Goal: Check status: Check status

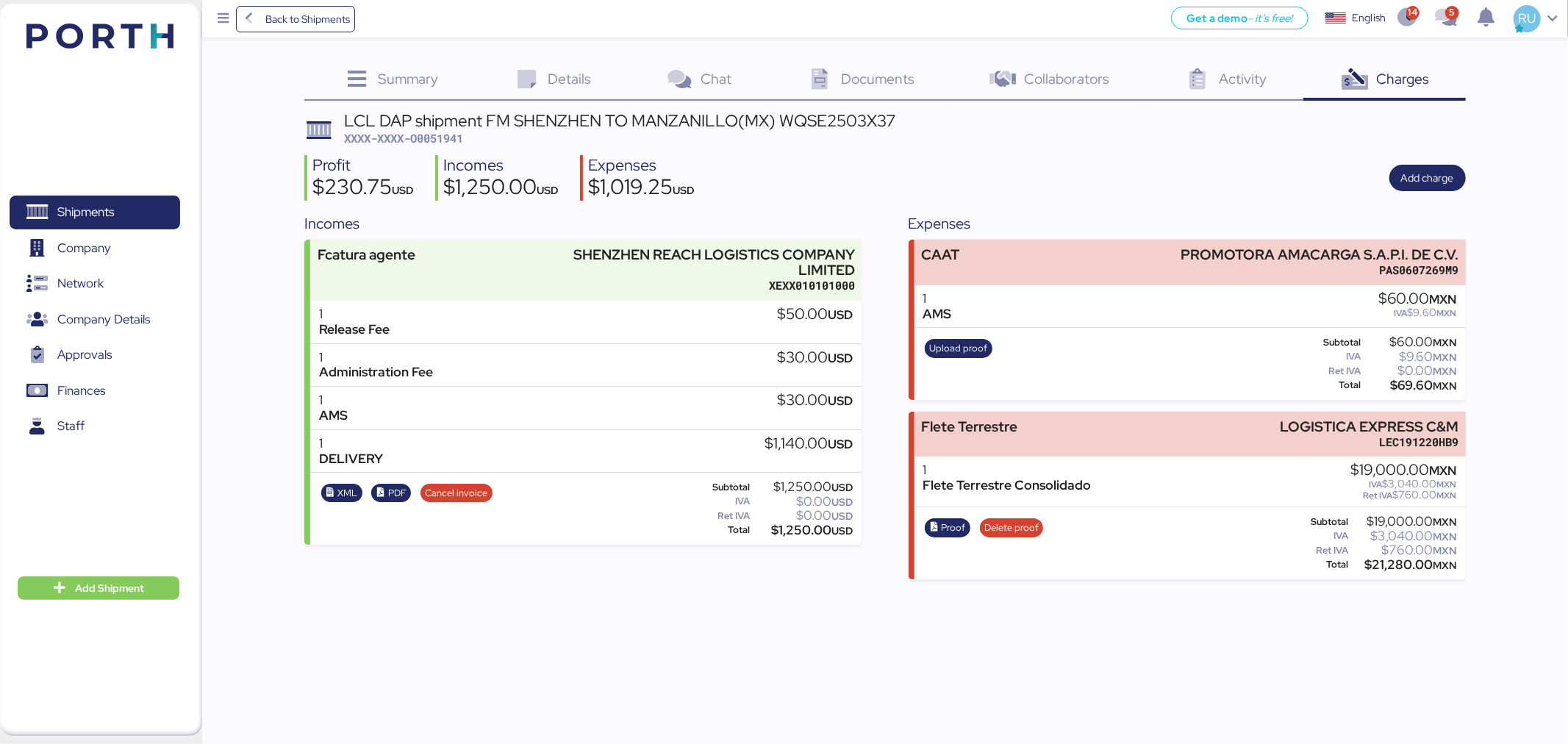
click at [103, 31] on img at bounding box center [100, 36] width 147 height 25
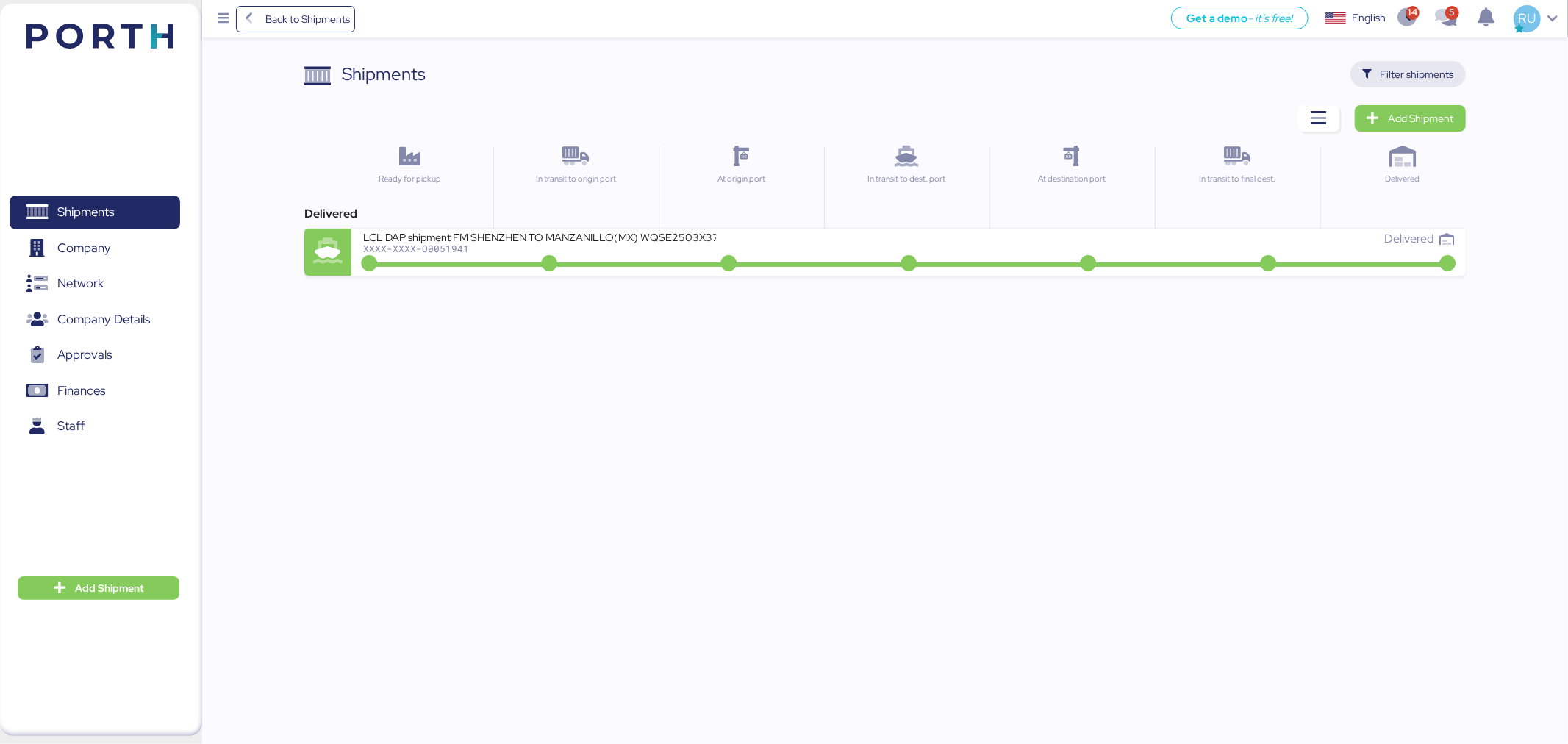
click at [1375, 74] on span "Filter shipments" at bounding box center [1408, 74] width 92 height 21
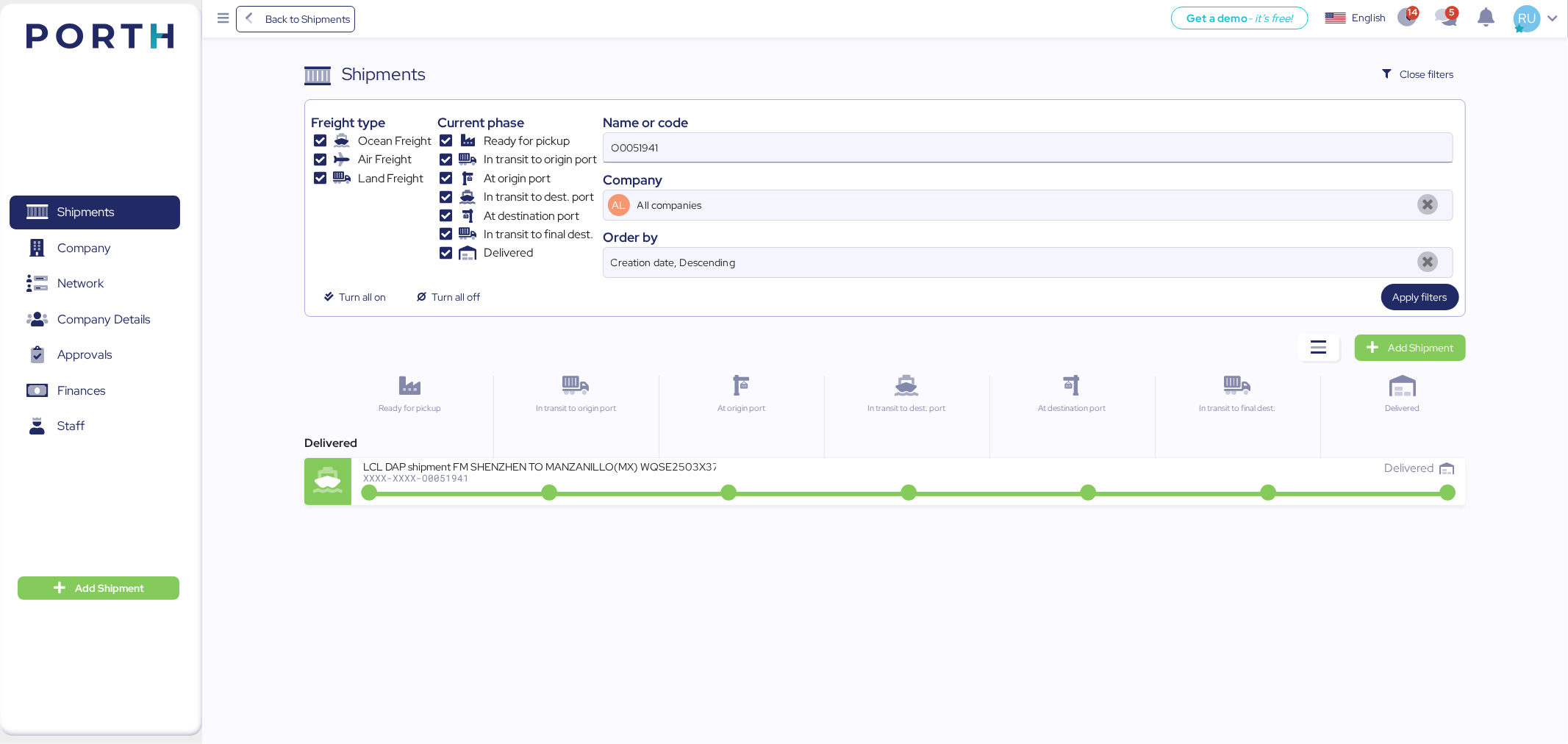
click at [1060, 140] on input "O0051941" at bounding box center [1028, 148] width 849 height 29
paste input "255534423"
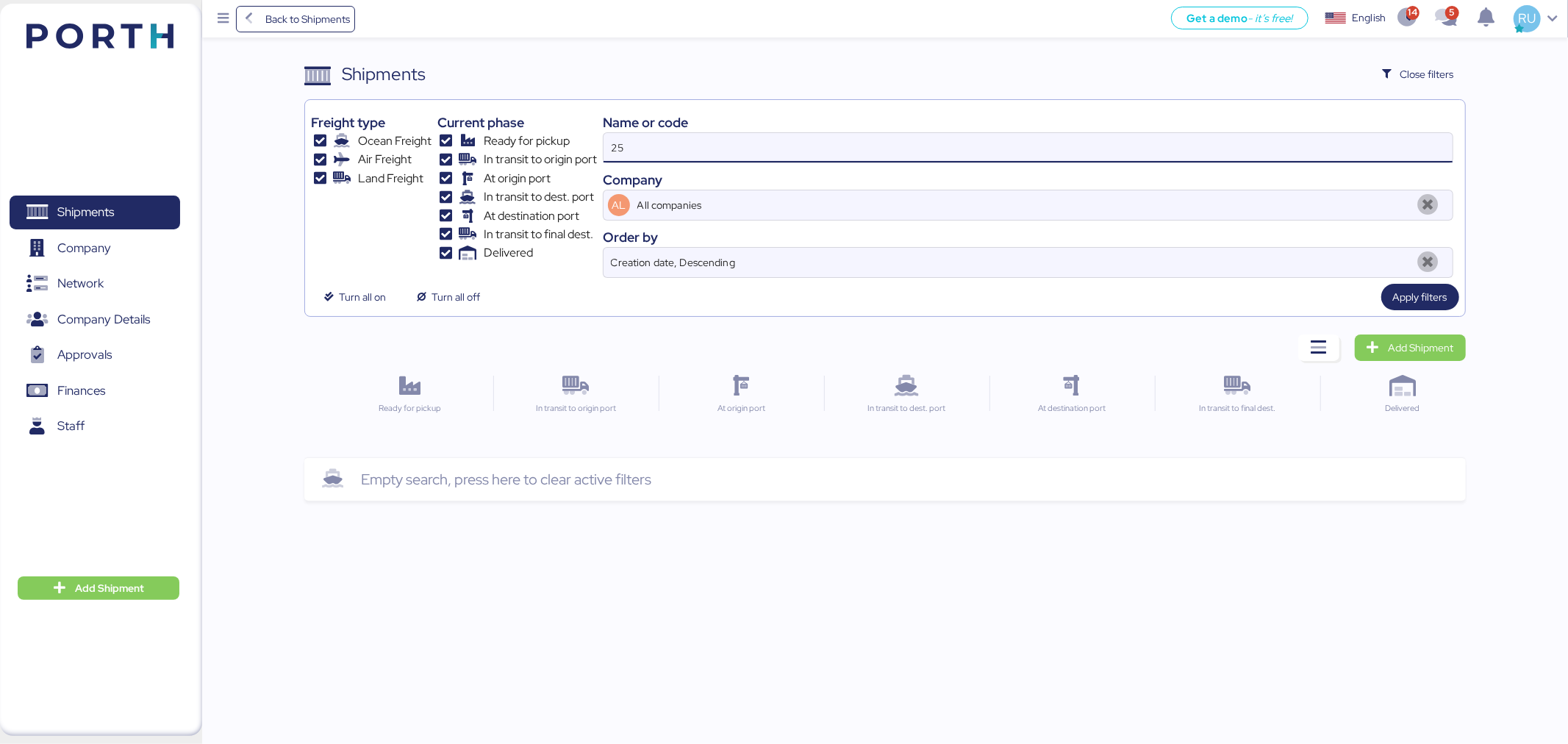
type input "2"
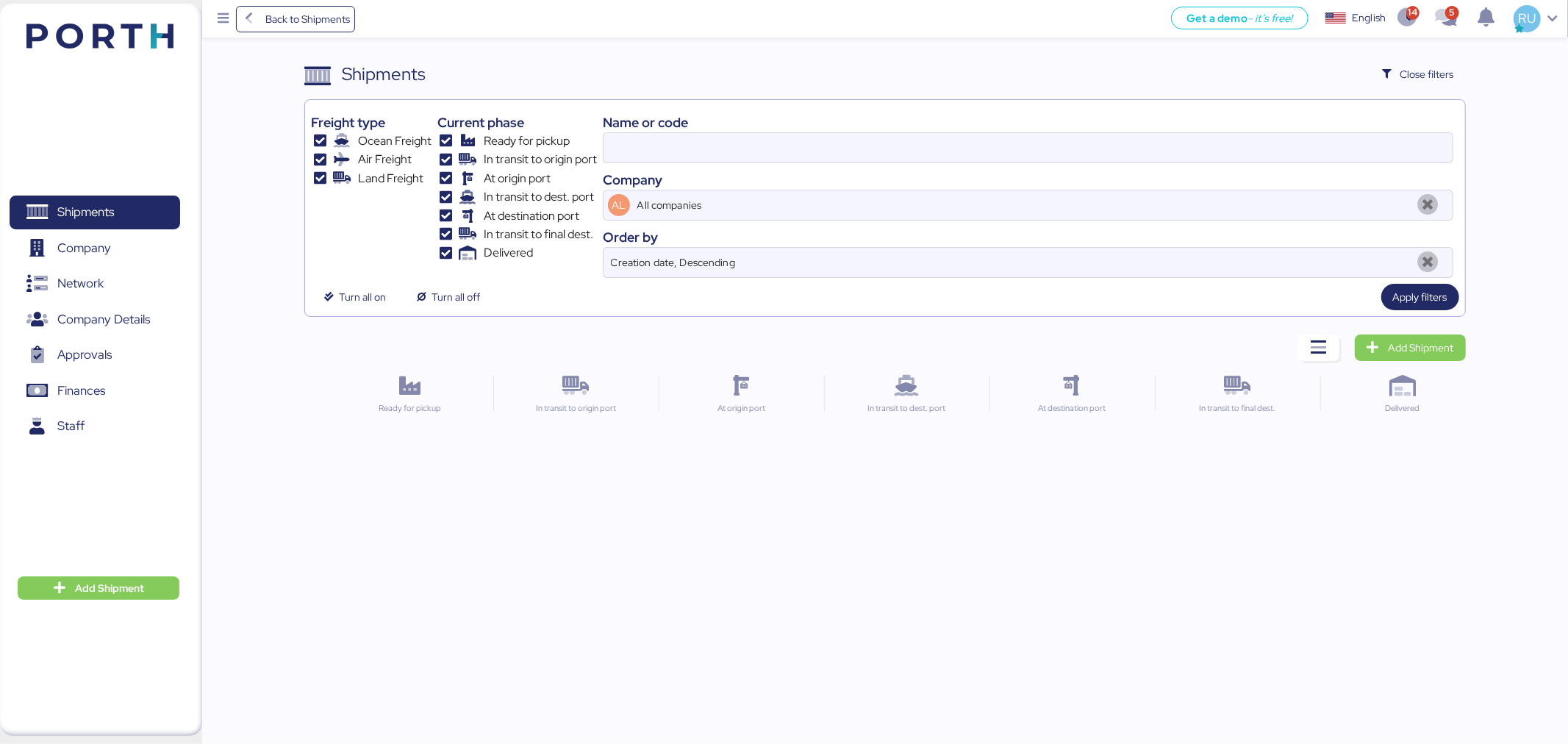
click at [651, 130] on div "Name or code" at bounding box center [1028, 122] width 850 height 20
click at [659, 140] on input at bounding box center [1028, 148] width 849 height 29
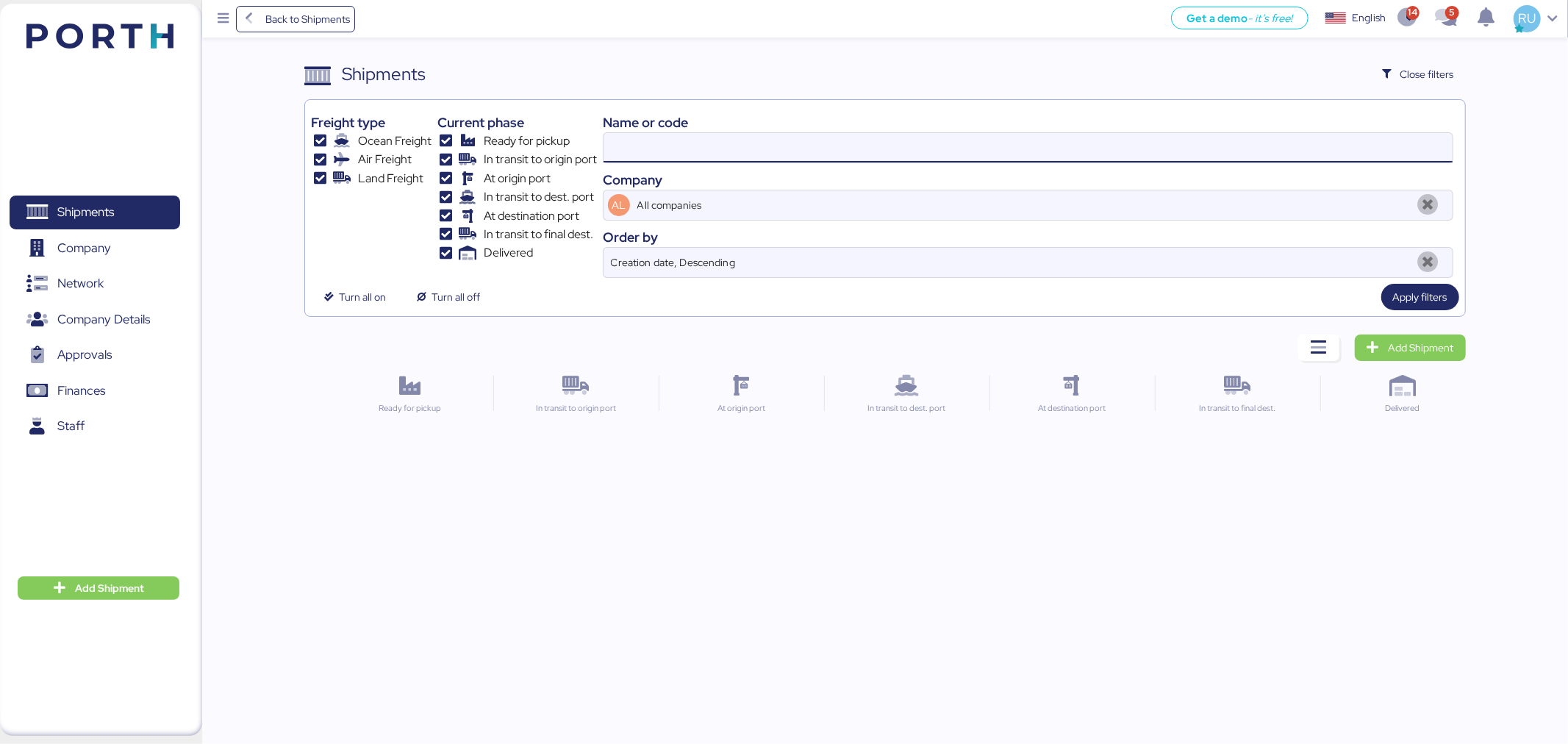
paste input "O0051721"
click at [1417, 302] on span "Apply filters" at bounding box center [1420, 296] width 54 height 17
click at [889, 137] on input "O0051721" at bounding box center [1028, 148] width 849 height 29
type input "O0051721"
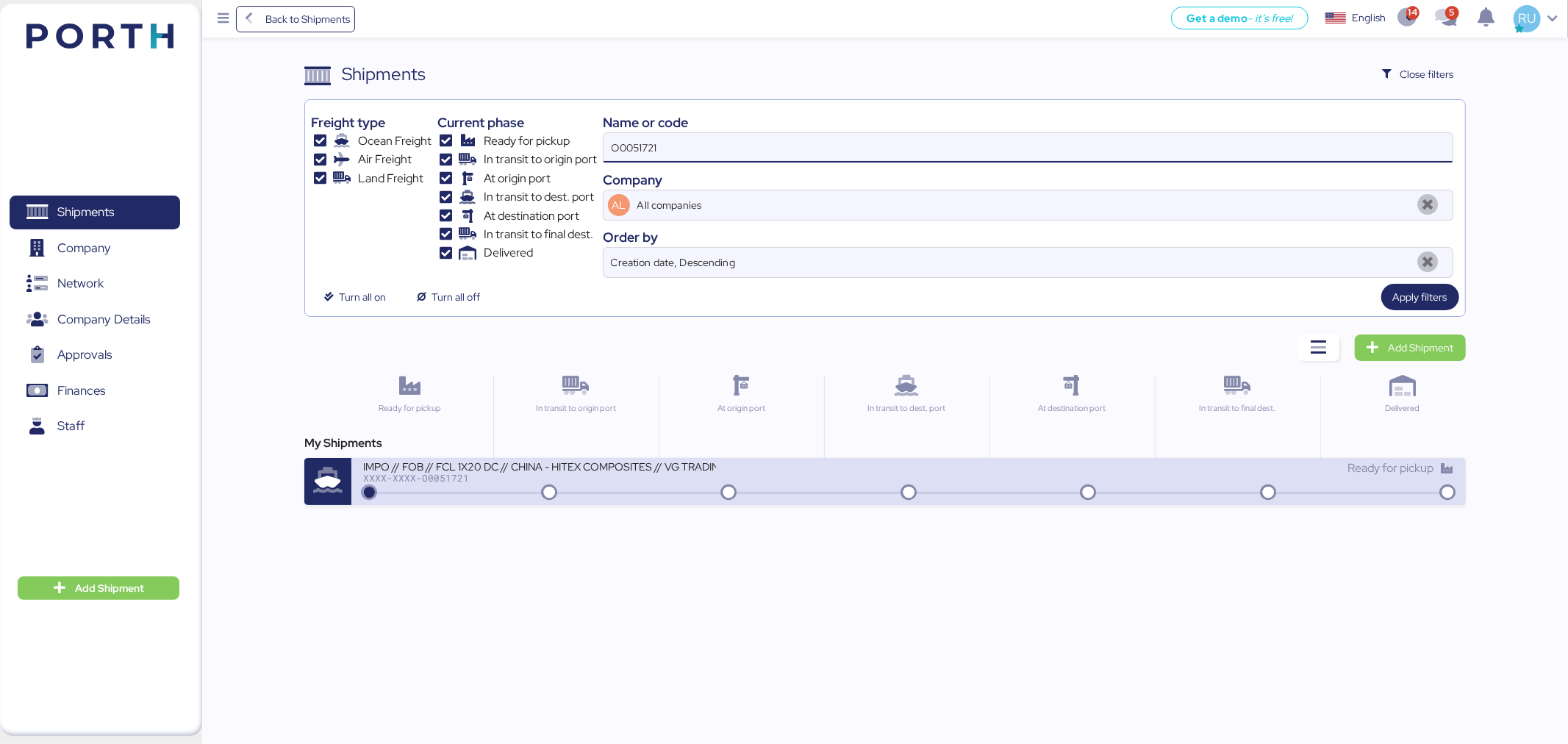
click at [698, 472] on div "IMPO // FOB // FCL 1X20 DC // CHINA - HITEX COMPOSITES // VG TRADING" at bounding box center [539, 466] width 353 height 13
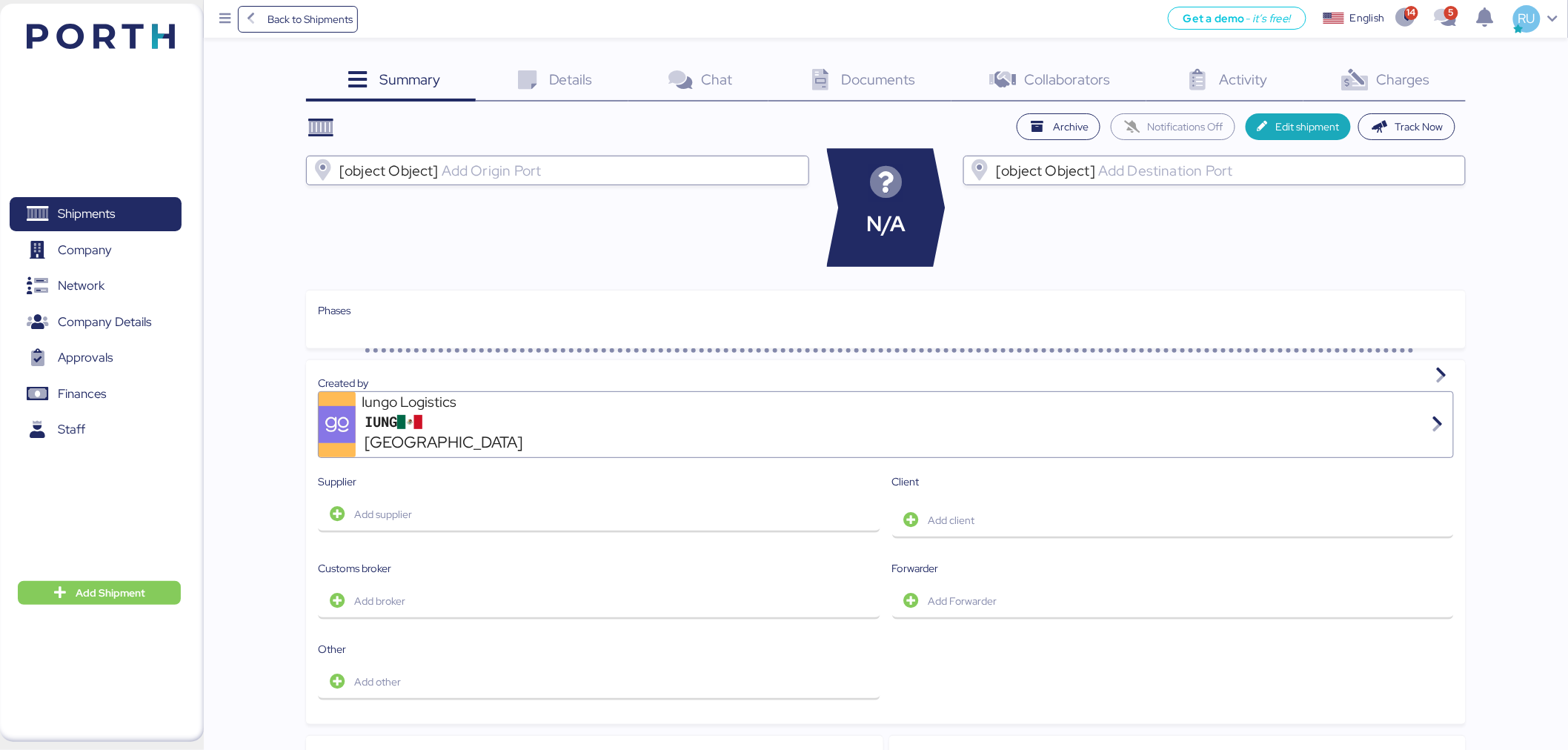
click at [1389, 75] on span "Charges" at bounding box center [1404, 79] width 53 height 19
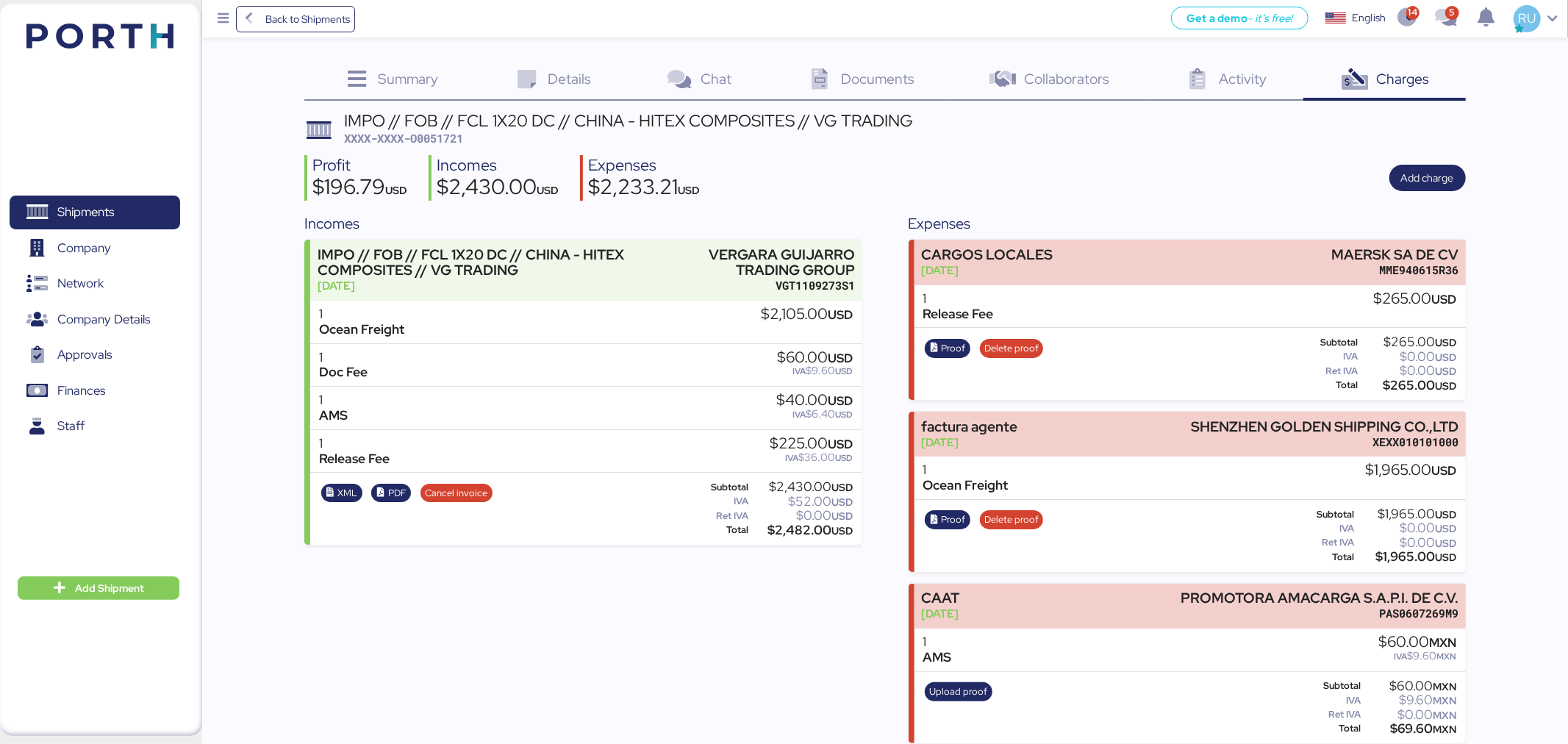
click at [76, 44] on img at bounding box center [100, 36] width 147 height 25
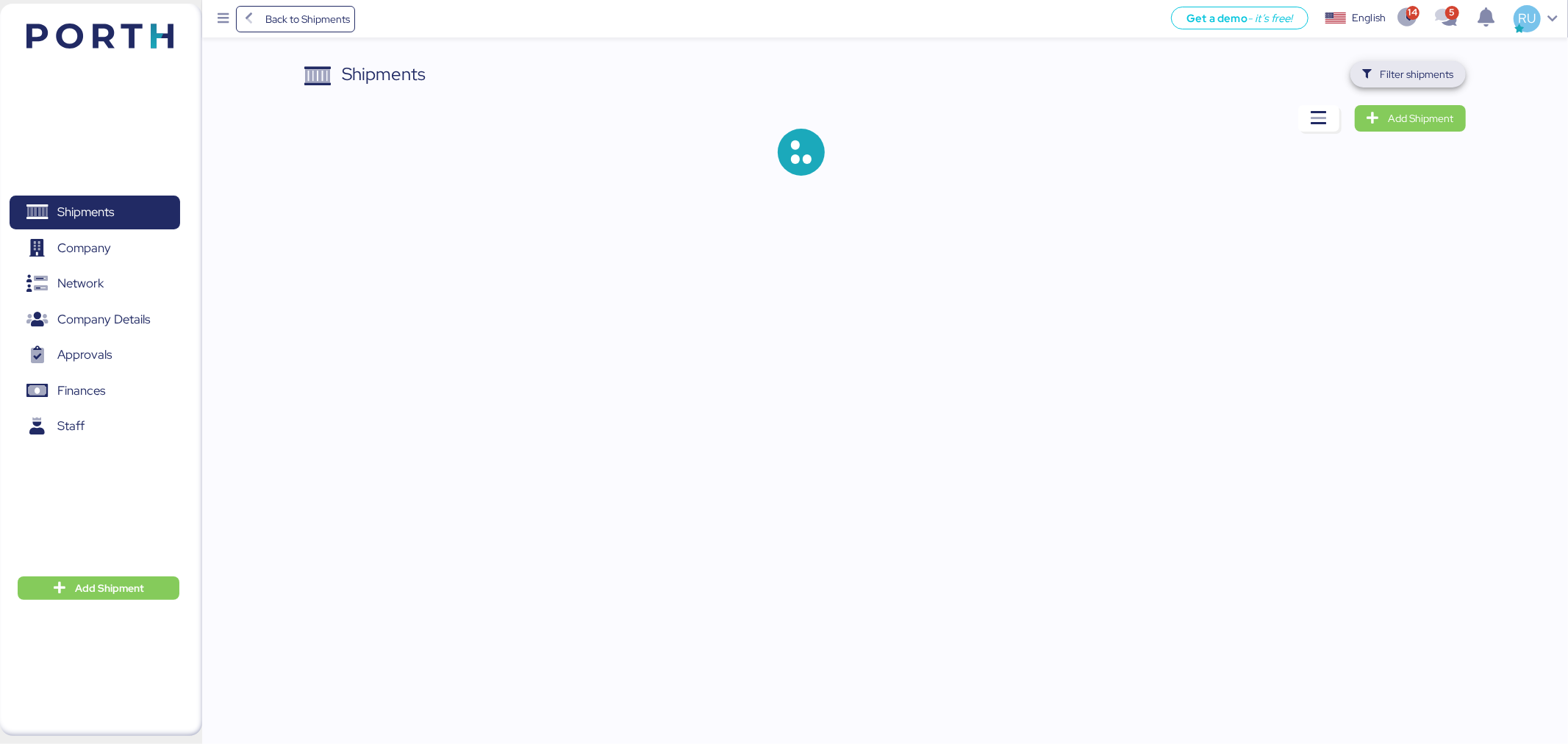
click at [1367, 63] on span "Filter shipments" at bounding box center [1408, 73] width 115 height 26
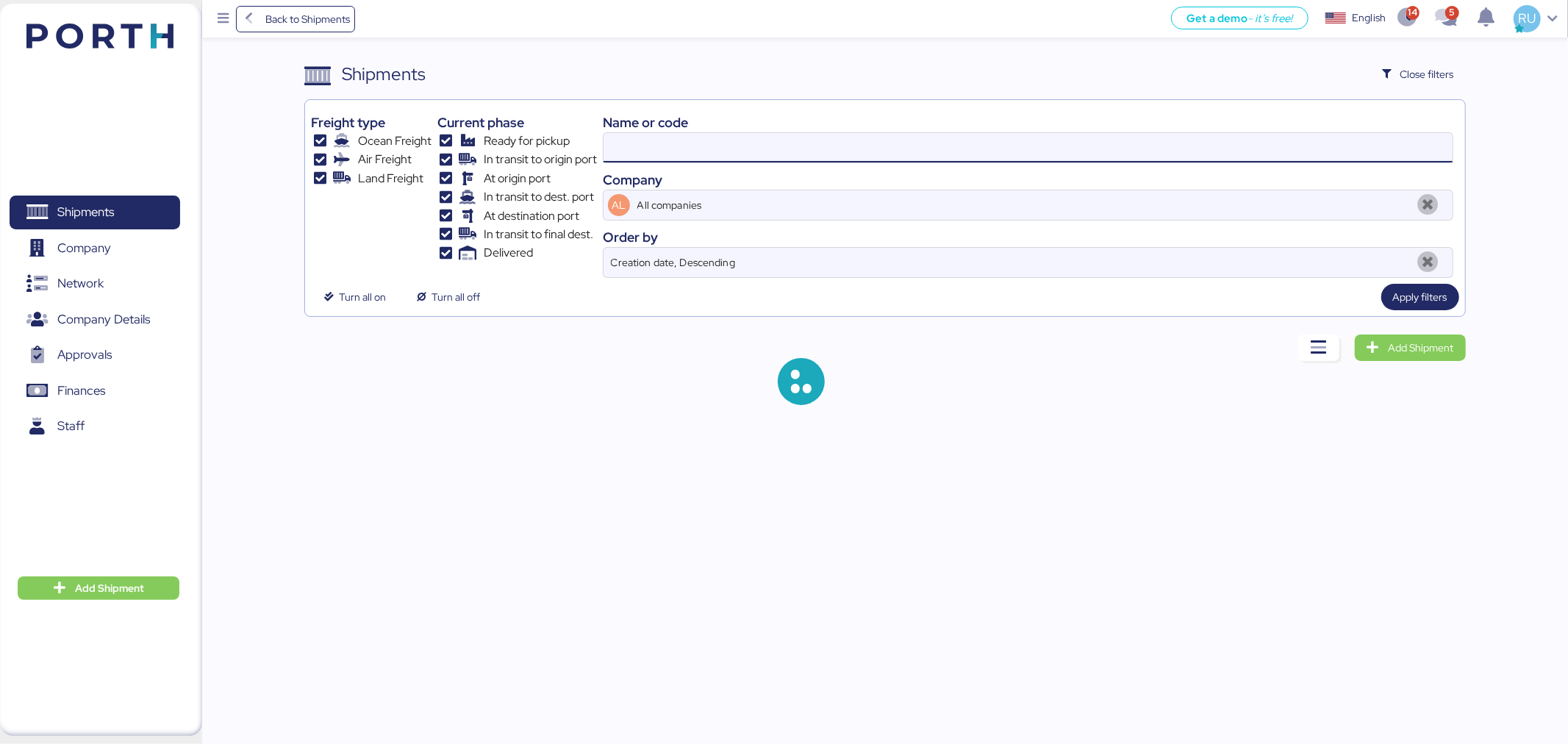
click at [1171, 159] on input at bounding box center [1028, 148] width 849 height 29
paste input "O0051976"
type input "O0051976"
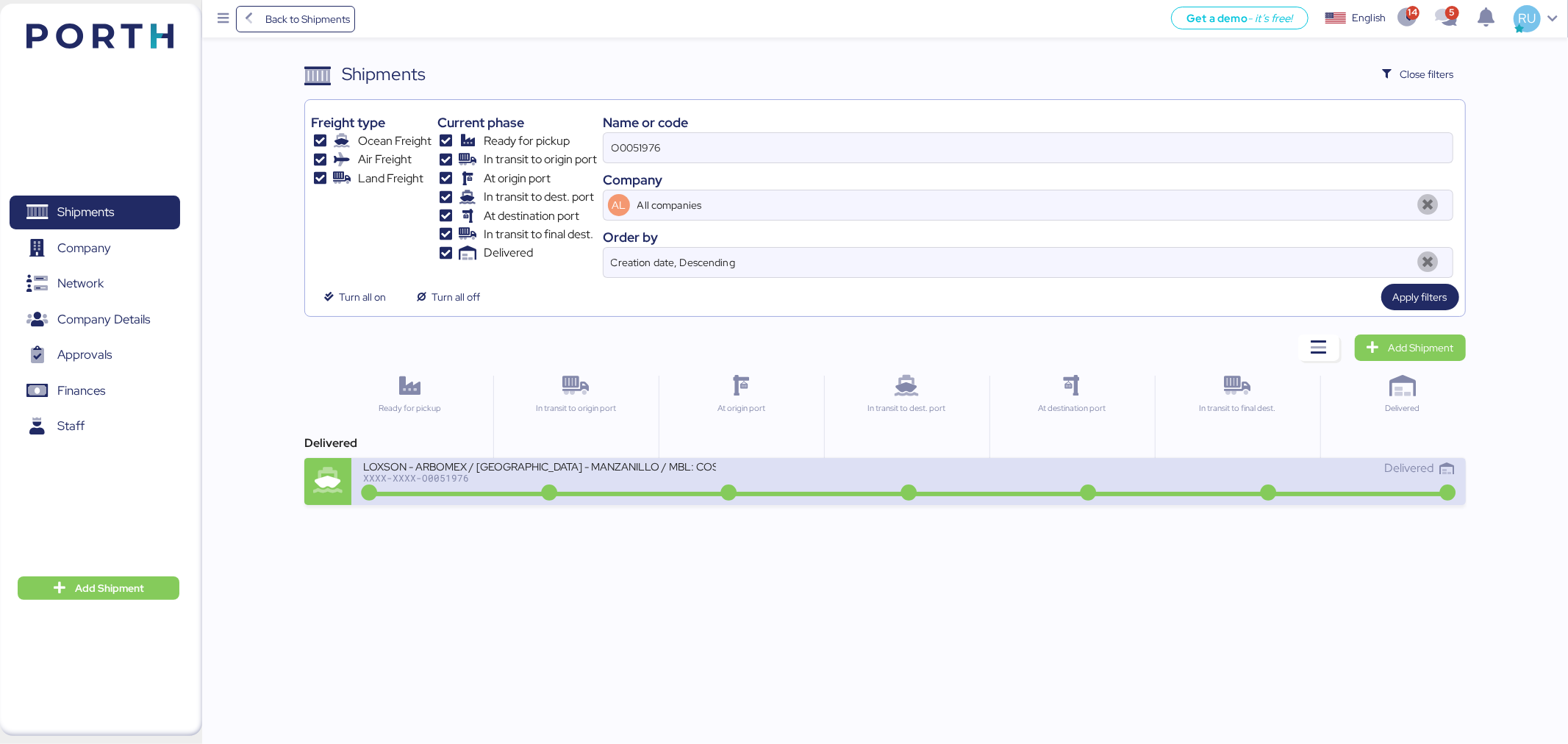
click at [701, 473] on div "XXXX-XXXX-O0051976" at bounding box center [539, 477] width 353 height 10
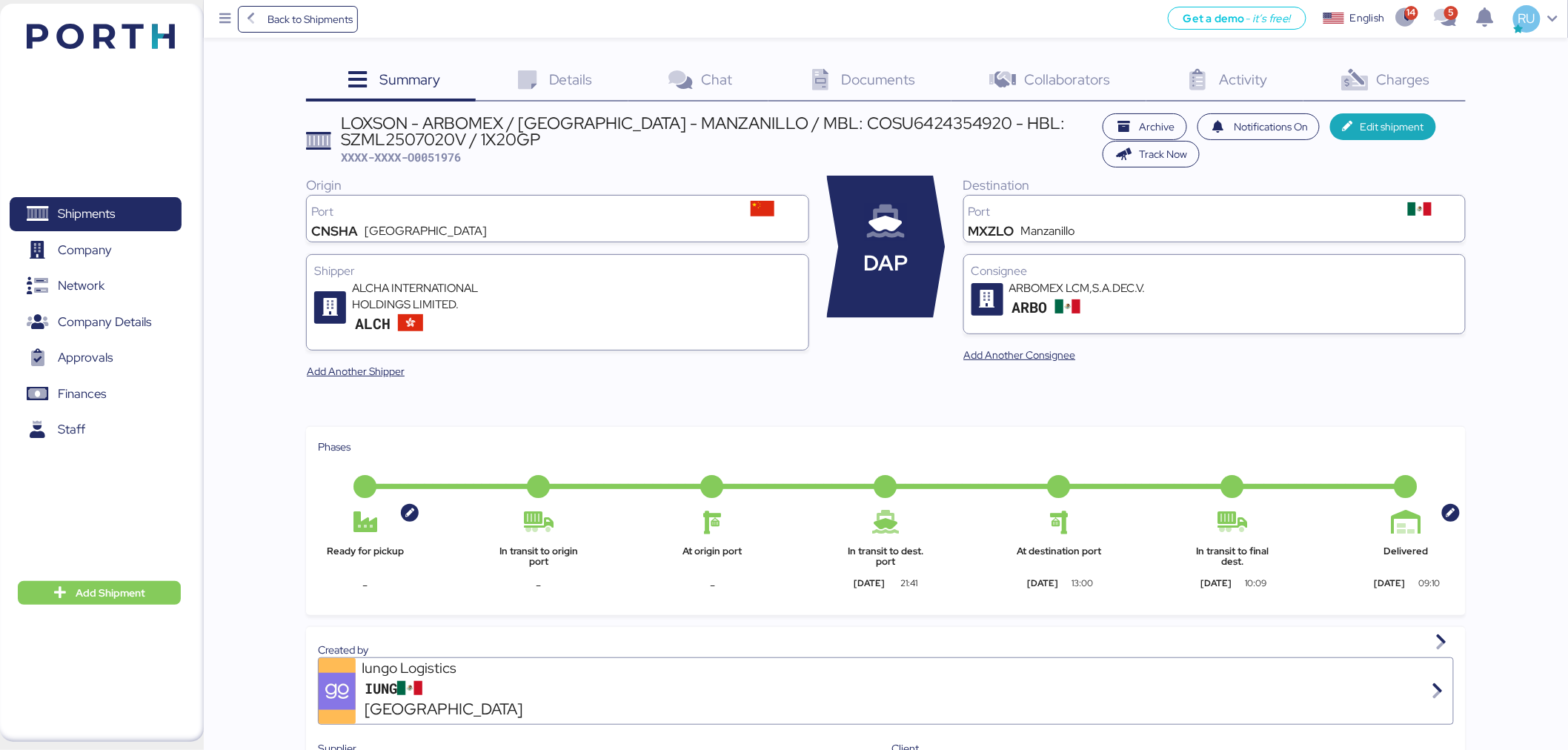
click at [1386, 72] on span "Charges" at bounding box center [1404, 79] width 53 height 19
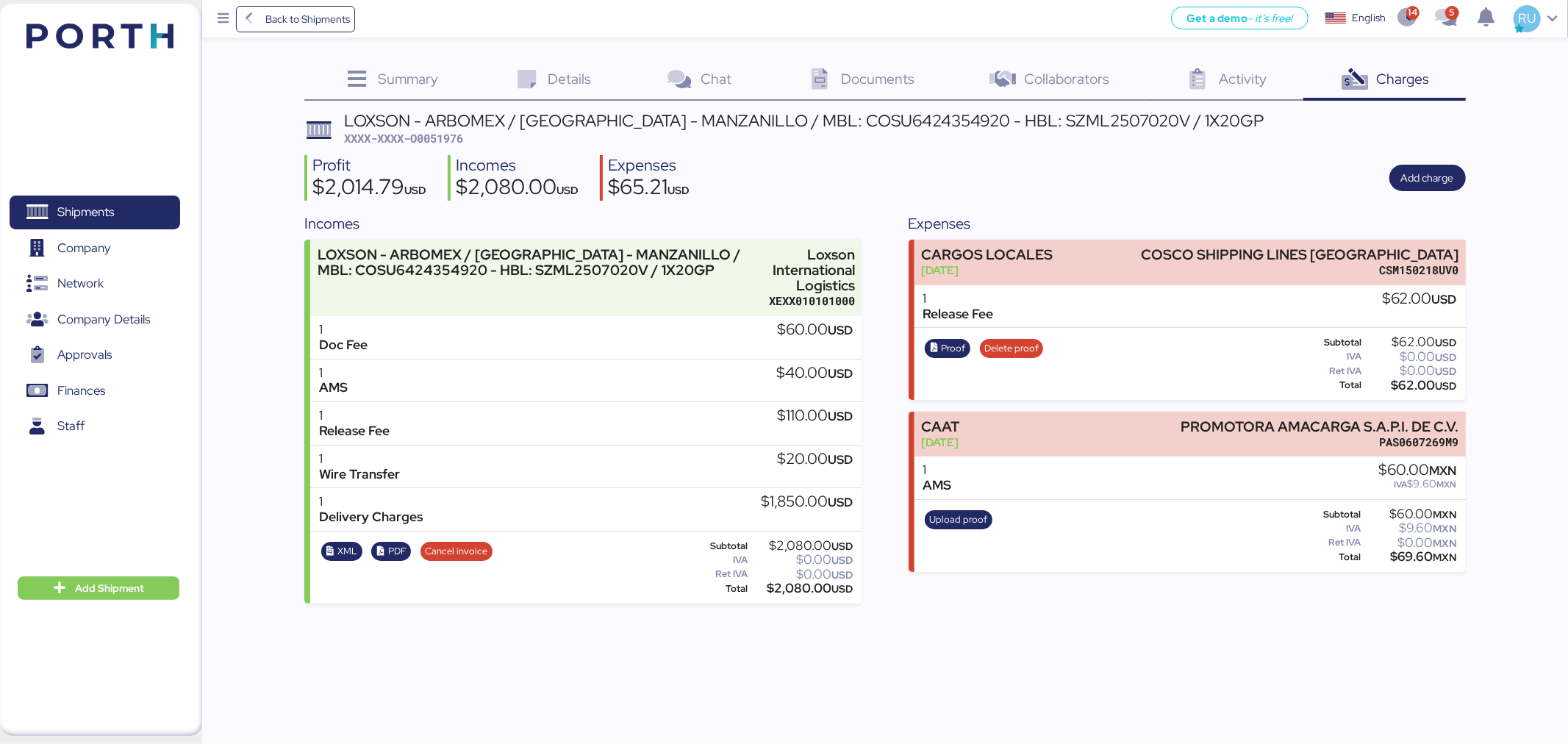
click at [862, 89] on div "Documents 0" at bounding box center [859, 81] width 183 height 40
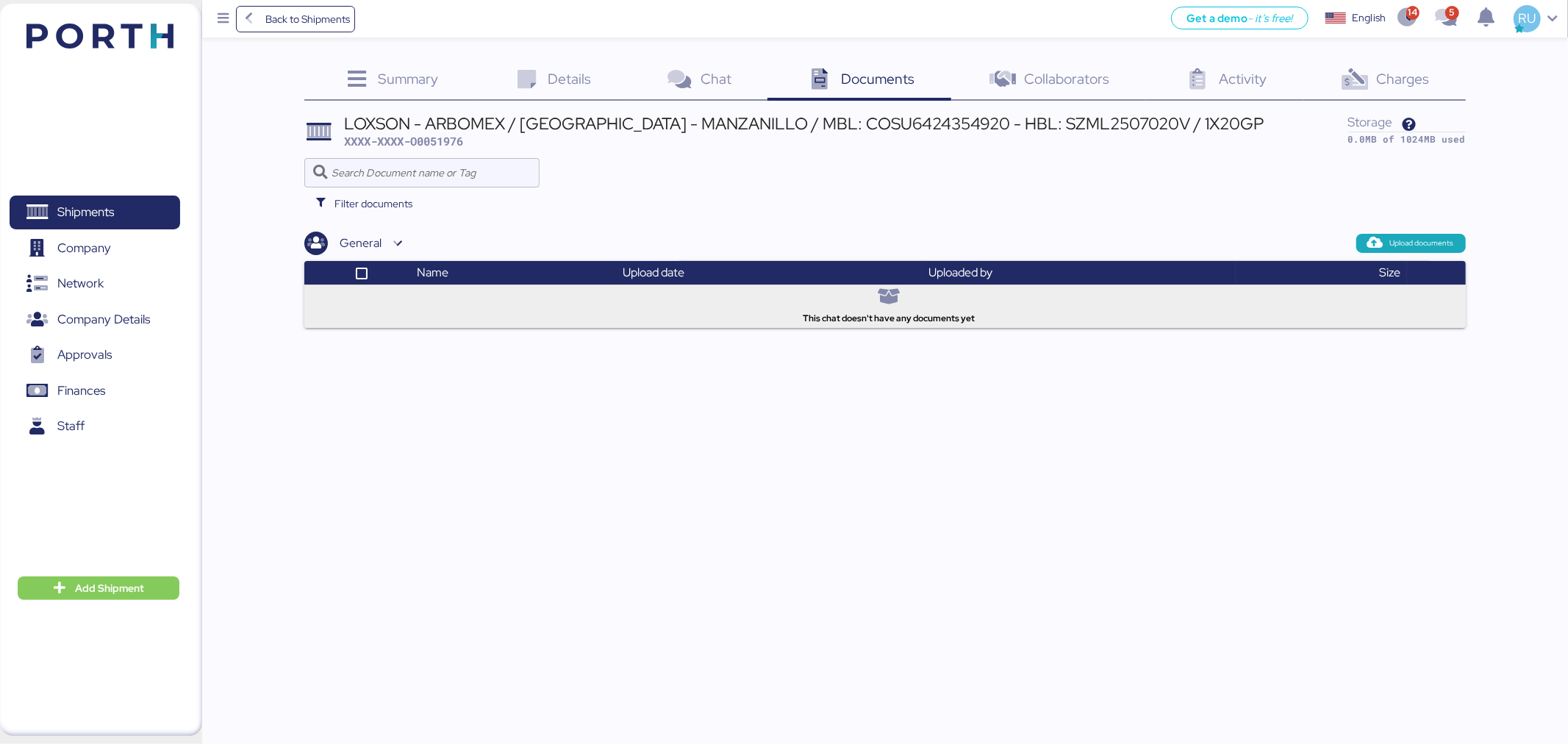
click at [441, 142] on span "XXXX-XXXX-O0051976" at bounding box center [403, 141] width 119 height 14
copy span "O0051976"
click at [1357, 72] on icon at bounding box center [1355, 80] width 32 height 22
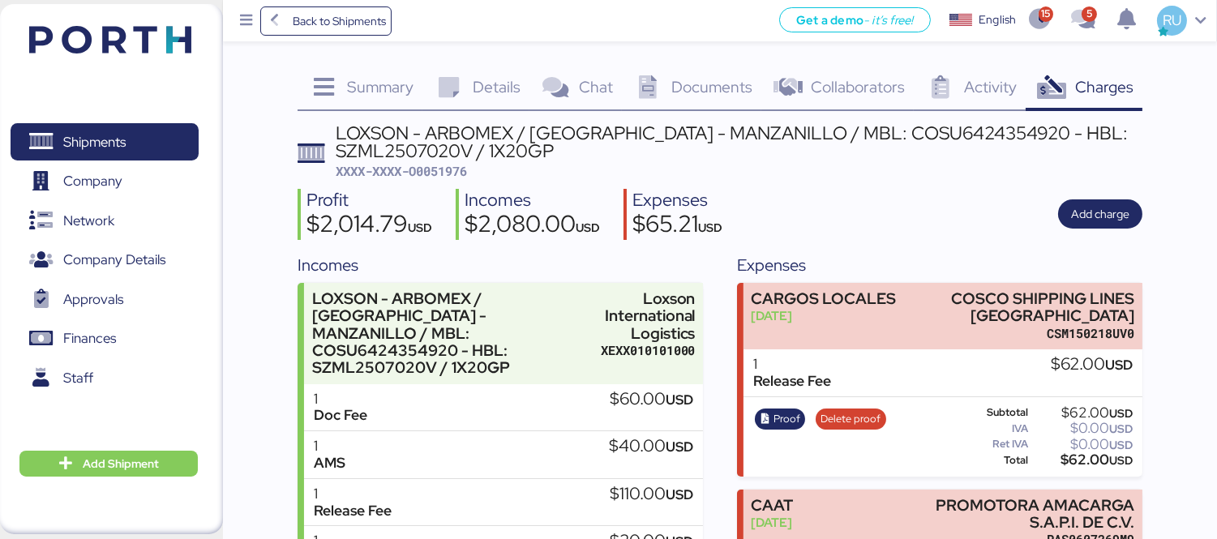
scroll to position [157, 0]
